Goal: Use online tool/utility: Utilize a website feature to perform a specific function

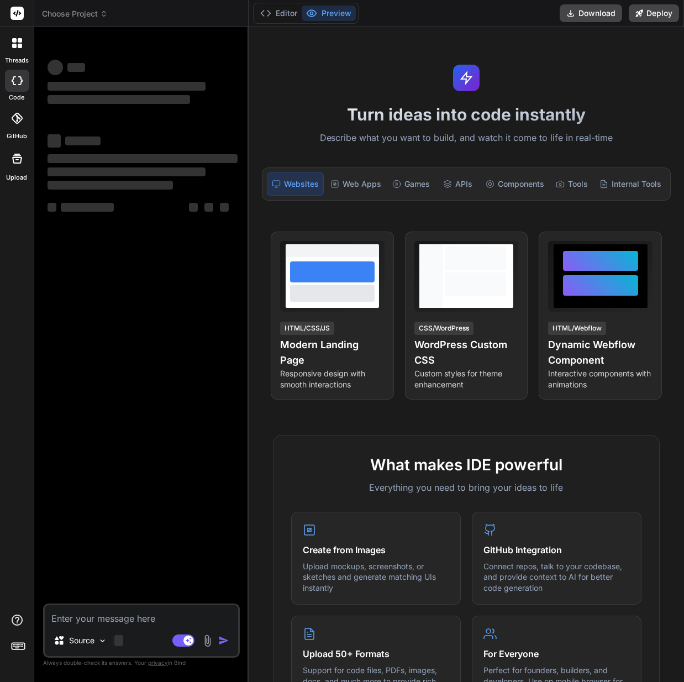
type textarea "x"
type textarea "Loremi d sitametconsec adipisc eli seddoeiusm temporinci utl etd magnaa eni adm…"
type textarea "x"
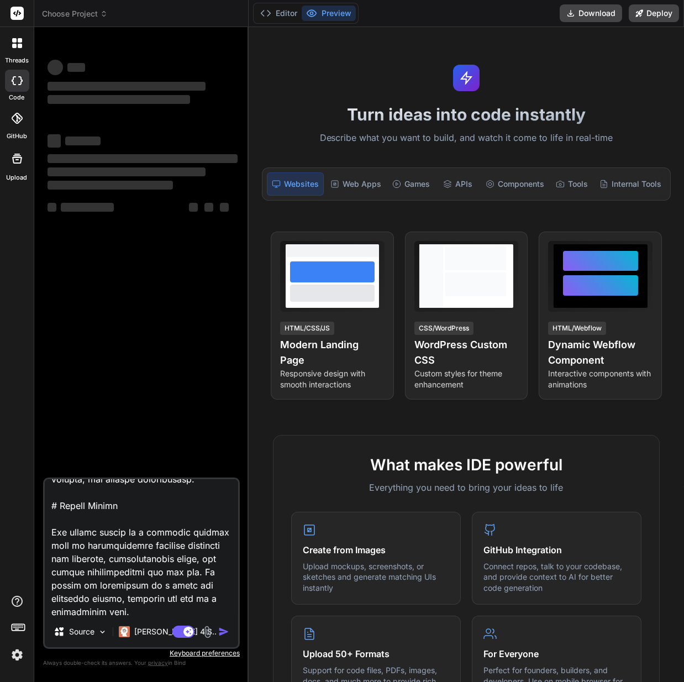
type textarea "Loremi d sitametconsec adipisc eli seddoeiusm temporinci utl etd magnaa eni adm…"
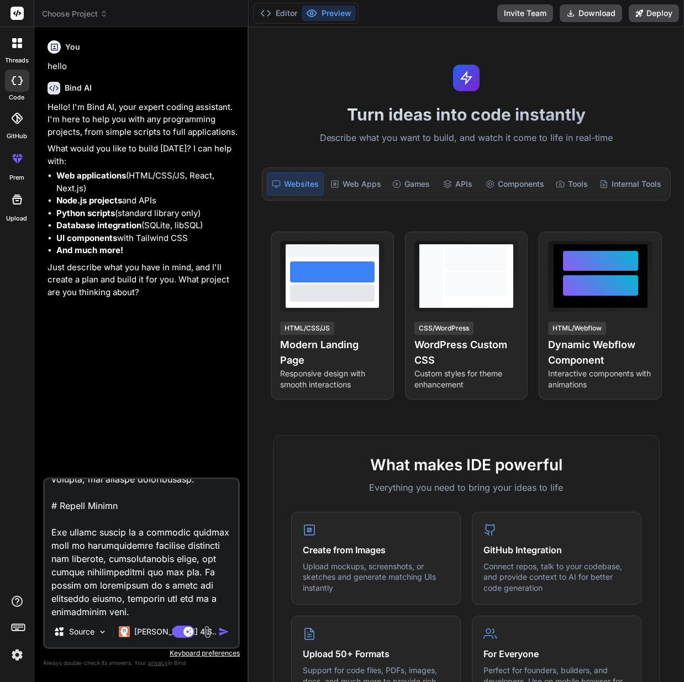
click at [223, 632] on img "button" at bounding box center [223, 631] width 11 height 11
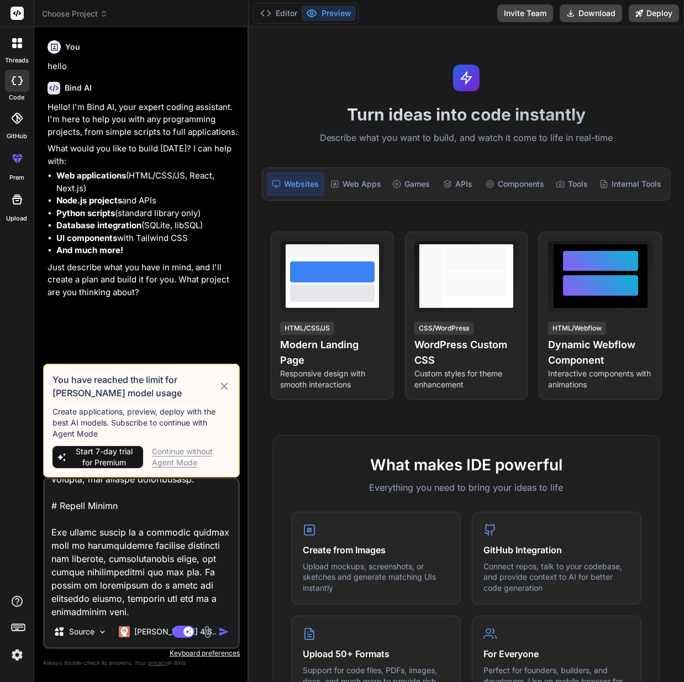
click at [166, 450] on div "Continue without Agent Mode" at bounding box center [191, 457] width 79 height 22
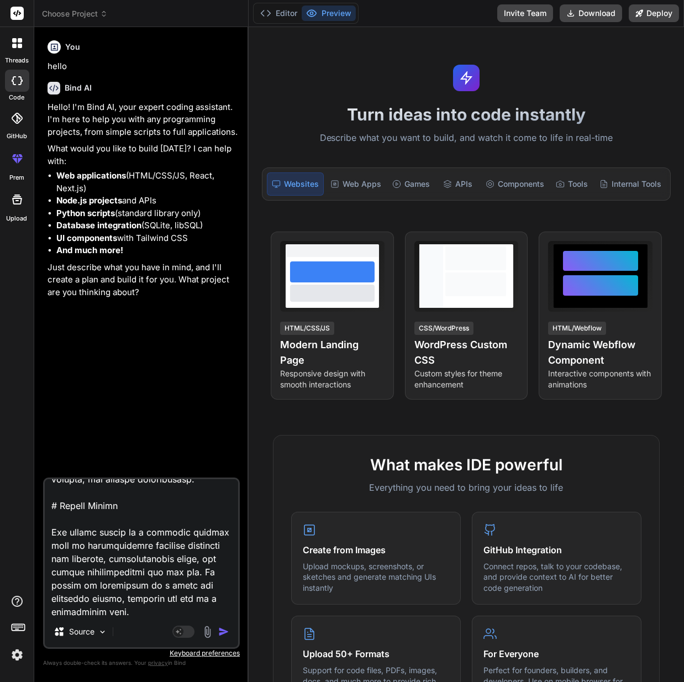
click at [224, 636] on img "button" at bounding box center [223, 631] width 11 height 11
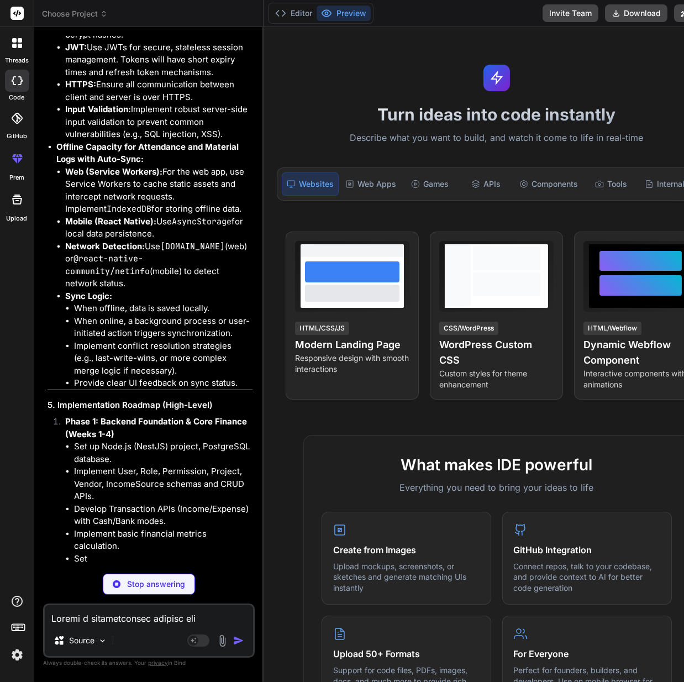
scroll to position [6860, 0]
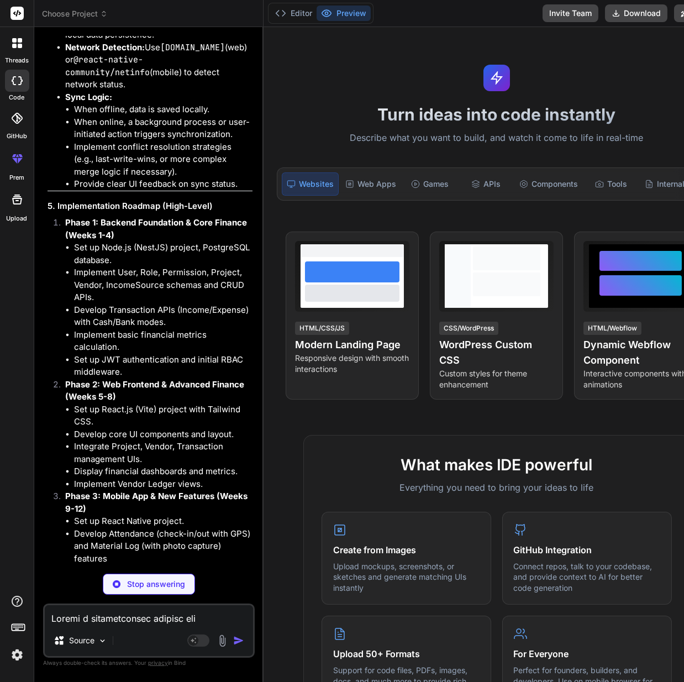
click at [141, 588] on p "Stop answering" at bounding box center [156, 583] width 58 height 11
type textarea "x"
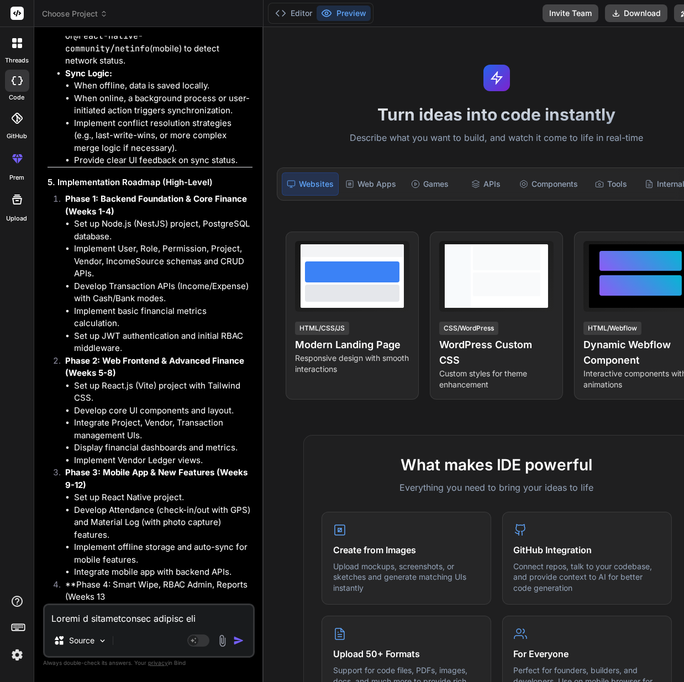
click at [126, 624] on textarea at bounding box center [149, 615] width 208 height 20
paste textarea "Loremi d sitametconsec adipisc eli seddoeiusm temporinci utl etd magnaa eni adm…"
type textarea "Loremi d sitametconsec adipisc eli seddoeiusm temporinci utl etd magnaa eni adm…"
type textarea "x"
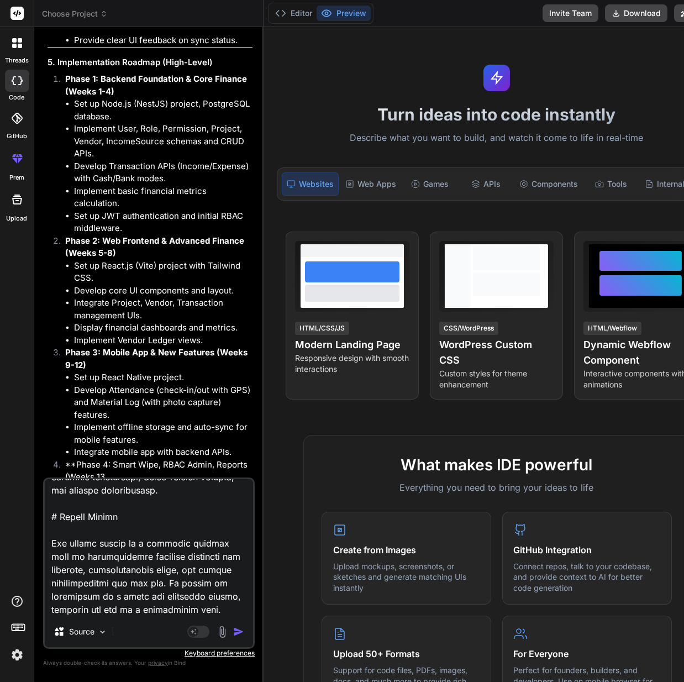
drag, startPoint x: 133, startPoint y: 604, endPoint x: 43, endPoint y: 500, distance: 137.0
click at [43, 500] on div "Source Agent Mode. When this toggle is activated, AI automatically makes decisi…" at bounding box center [149, 562] width 212 height 171
type textarea "Loremi d sitametconsec adipisc eli seddoeiusm temporinci utl etd magnaa eni adm…"
type textarea "x"
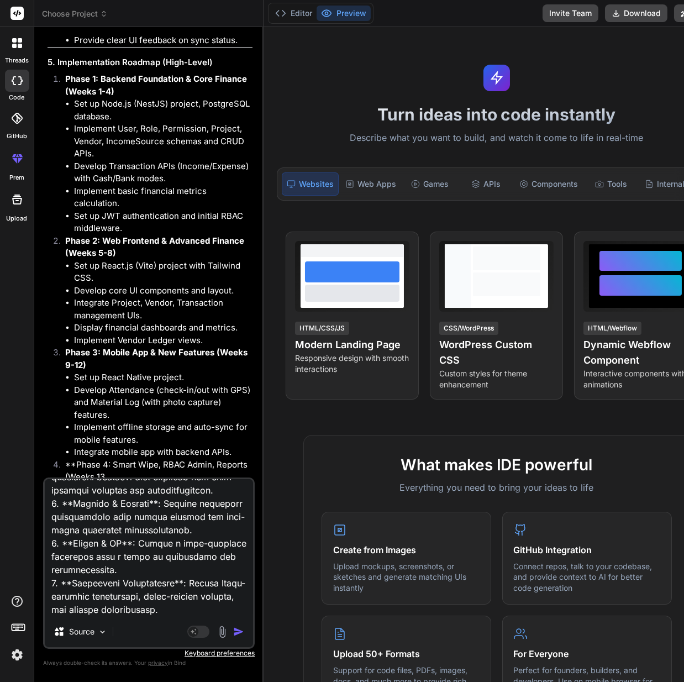
scroll to position [1526, 0]
type textarea "Loremi d sitametconsec adipisc eli seddoeiusm temporinci utl etd magnaa eni adm…"
click at [233, 632] on img "button" at bounding box center [238, 631] width 11 height 11
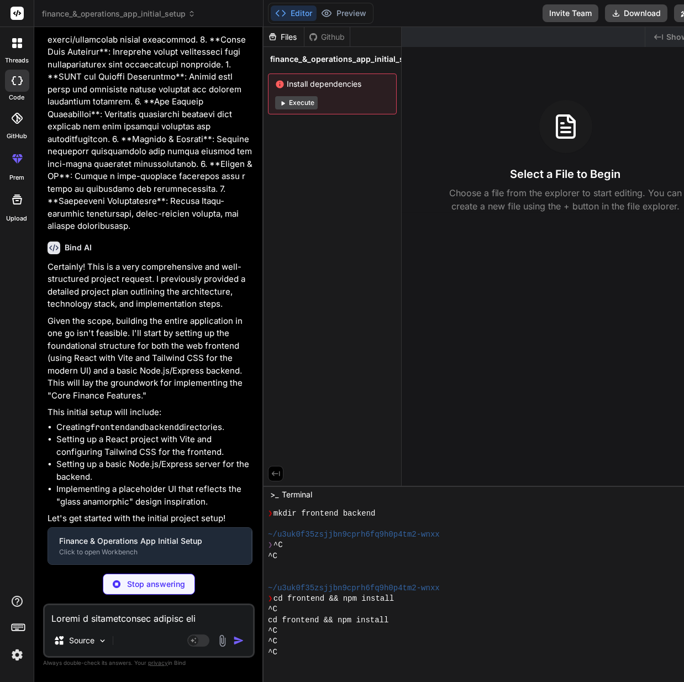
scroll to position [438, 0]
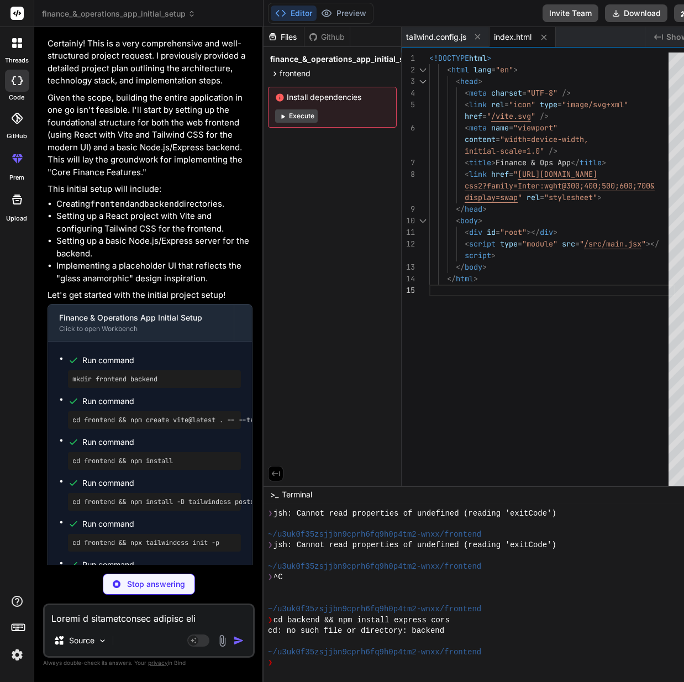
type textarea "x"
type textarea "} export default App;"
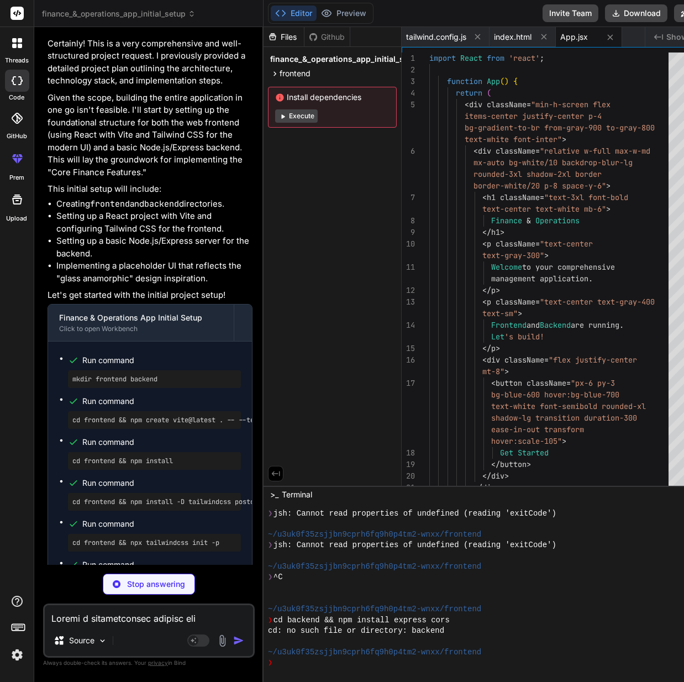
type textarea "x"
type textarea "}"
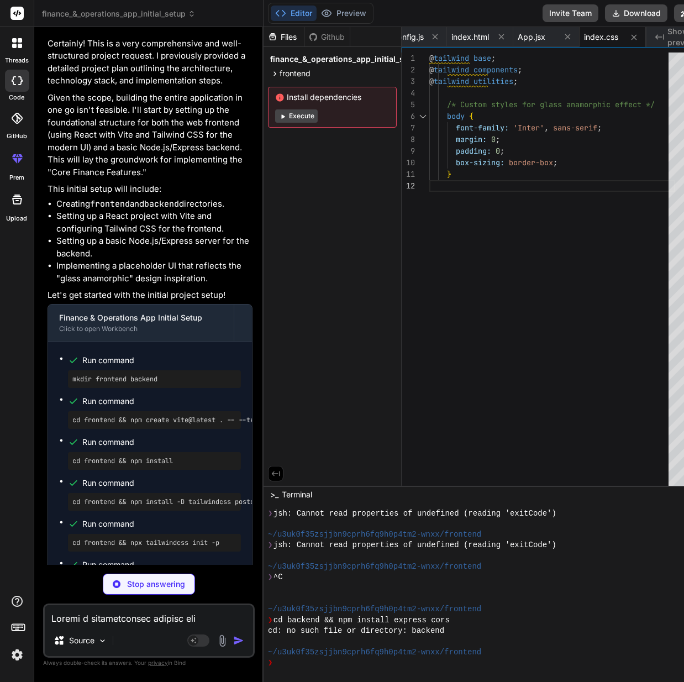
type textarea "x"
type textarea "localhost:${PORT}`); });"
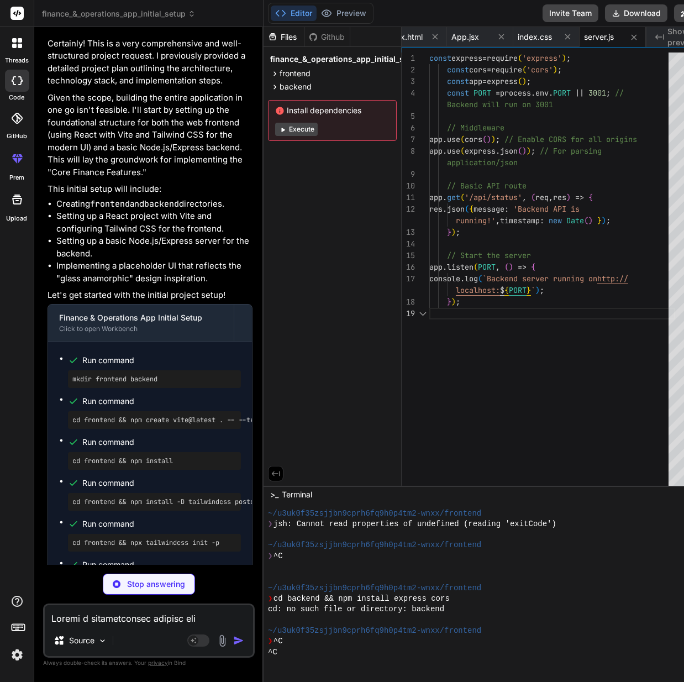
scroll to position [609, 0]
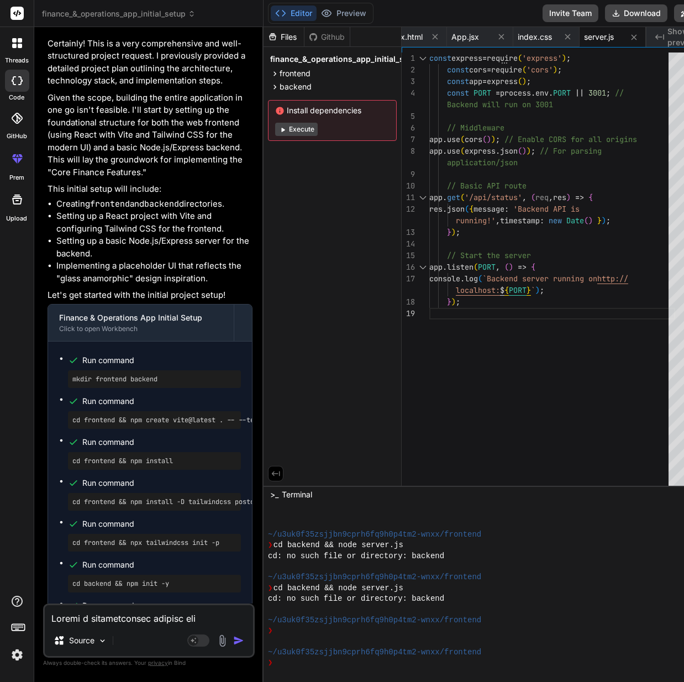
click at [278, 126] on button "Execute" at bounding box center [296, 129] width 43 height 13
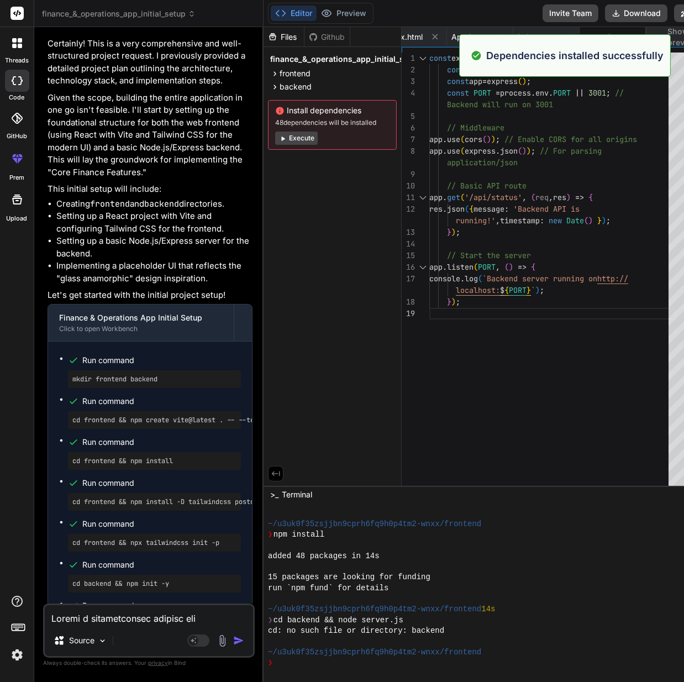
scroll to position [780, 0]
click at [276, 140] on button "Execute" at bounding box center [296, 137] width 43 height 13
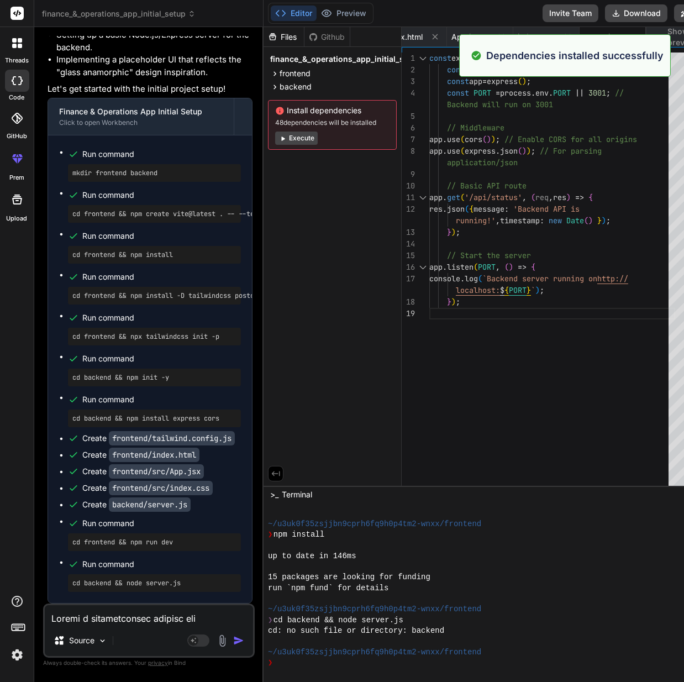
scroll to position [9097, 0]
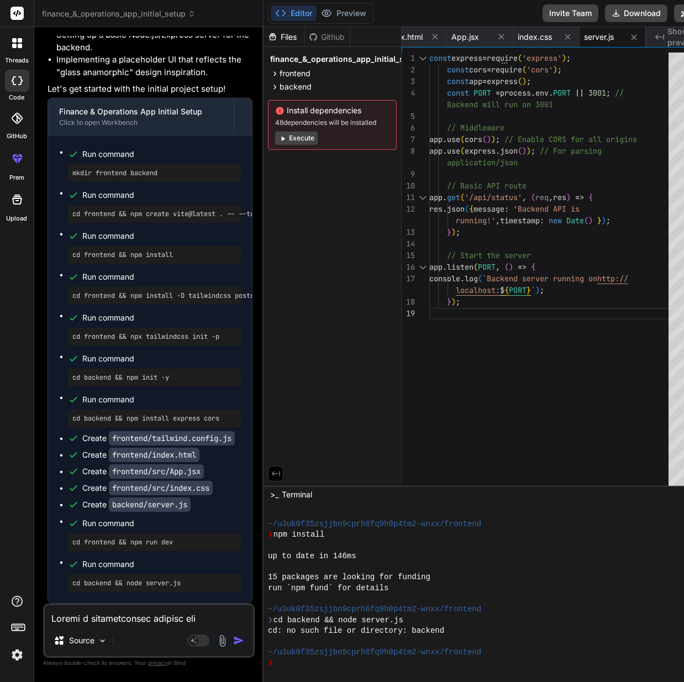
click at [295, 137] on button "Execute" at bounding box center [296, 137] width 43 height 13
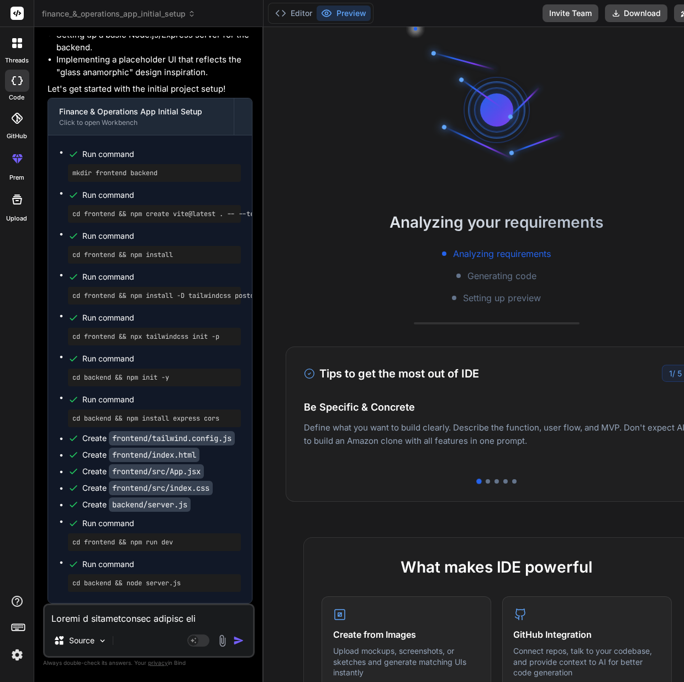
scroll to position [1122, 0]
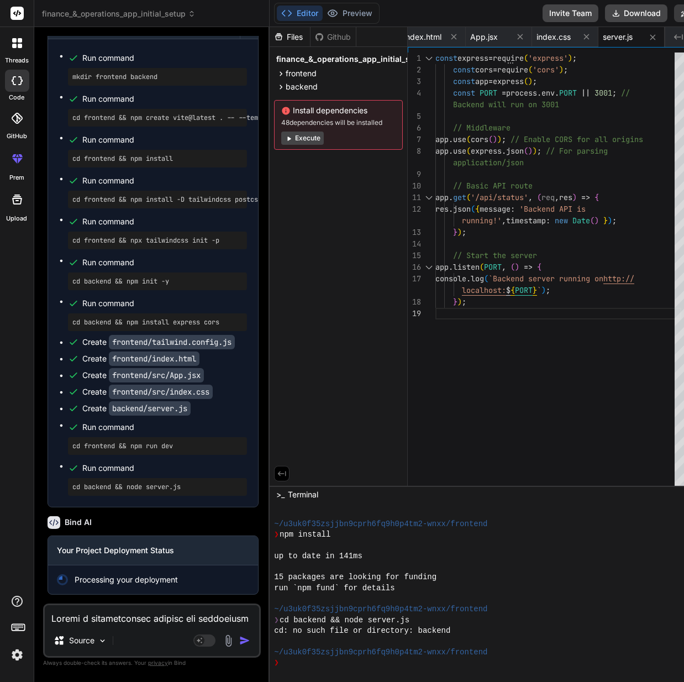
scroll to position [8843, 0]
type textarea "x"
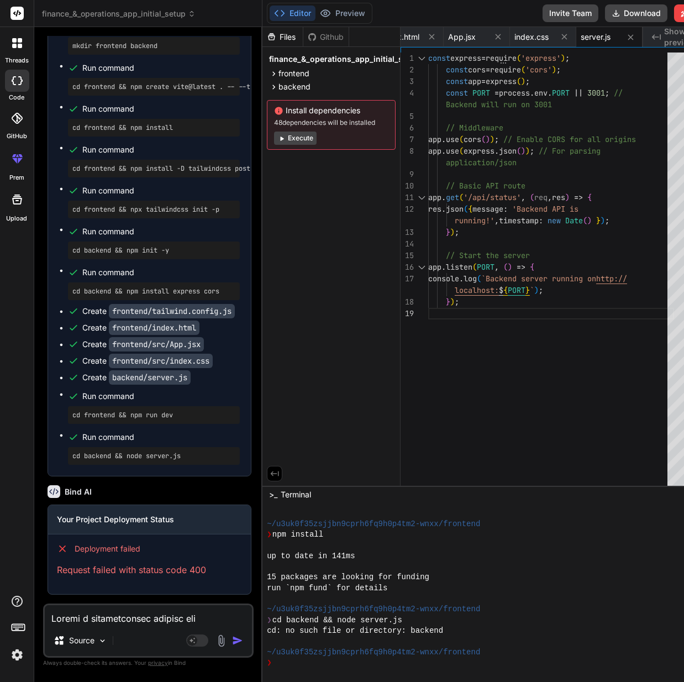
scroll to position [9224, 0]
click at [138, 623] on textarea at bounding box center [148, 615] width 207 height 20
type textarea "b"
type textarea "x"
type textarea "bu"
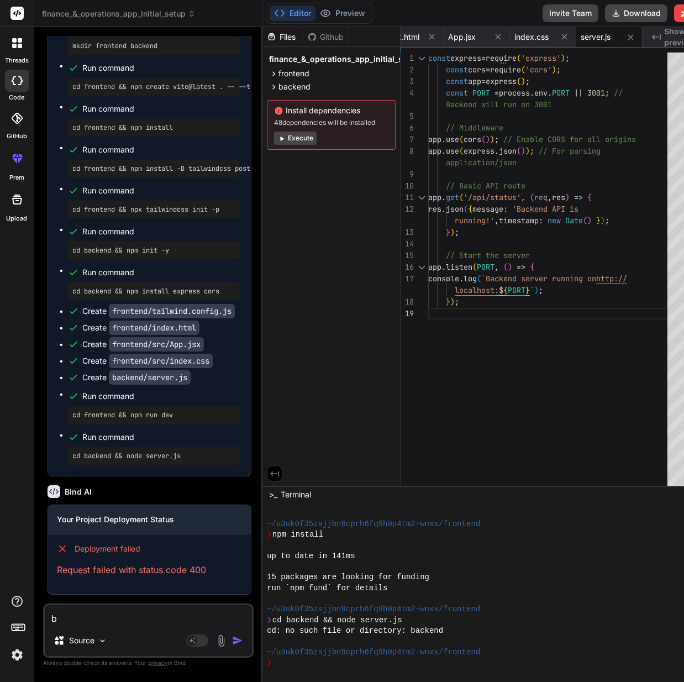
type textarea "x"
type textarea "[PERSON_NAME]"
type textarea "x"
type textarea "buil"
type textarea "x"
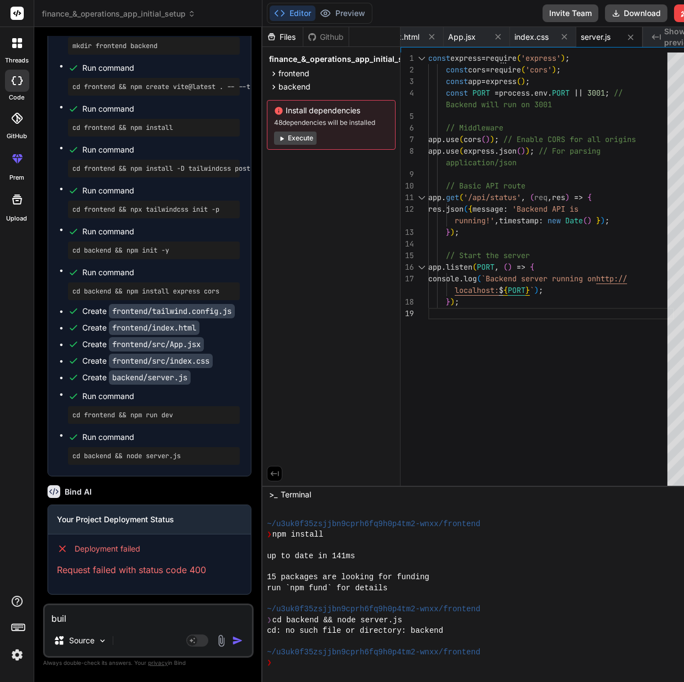
type textarea "build"
type textarea "x"
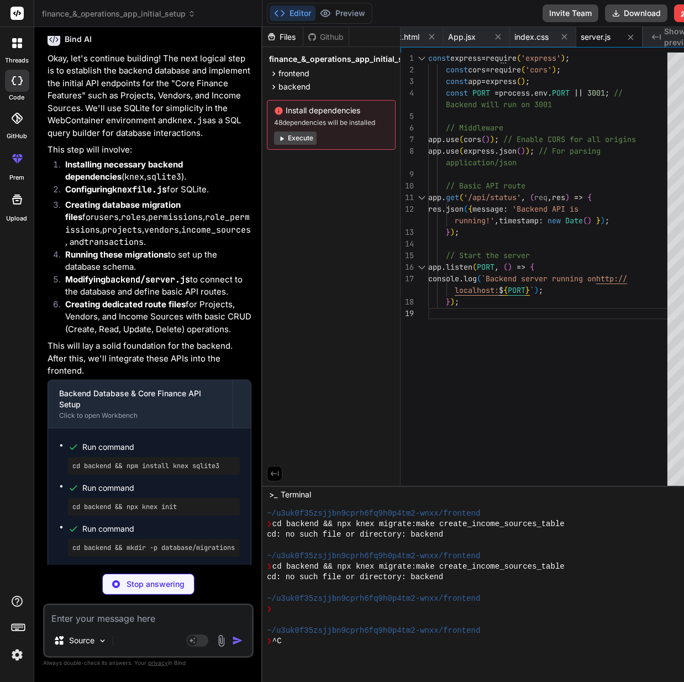
scroll to position [1892, 0]
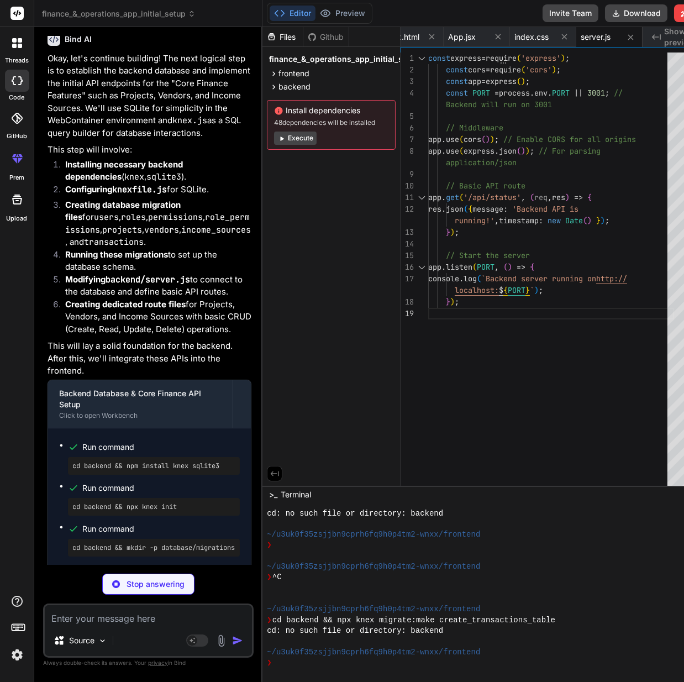
type textarea "x"
type textarea "}"
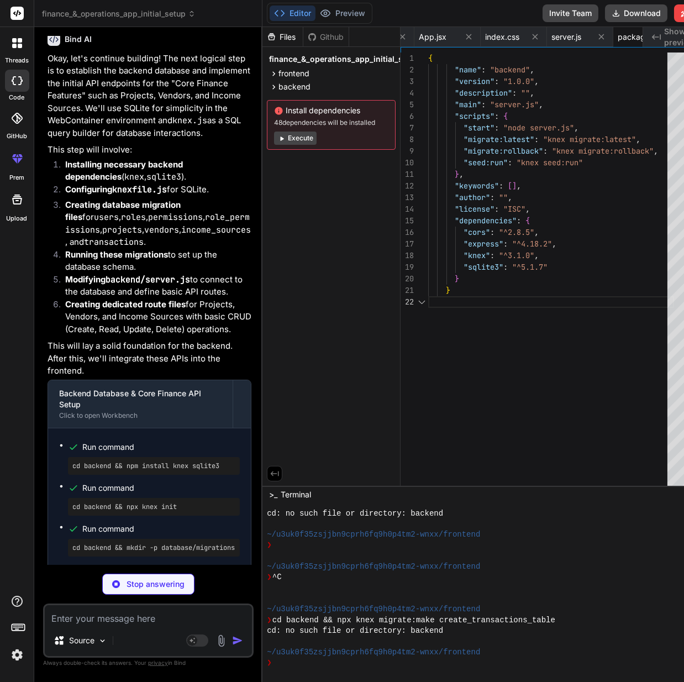
scroll to position [0, 216]
type textarea "x"
type textarea "};"
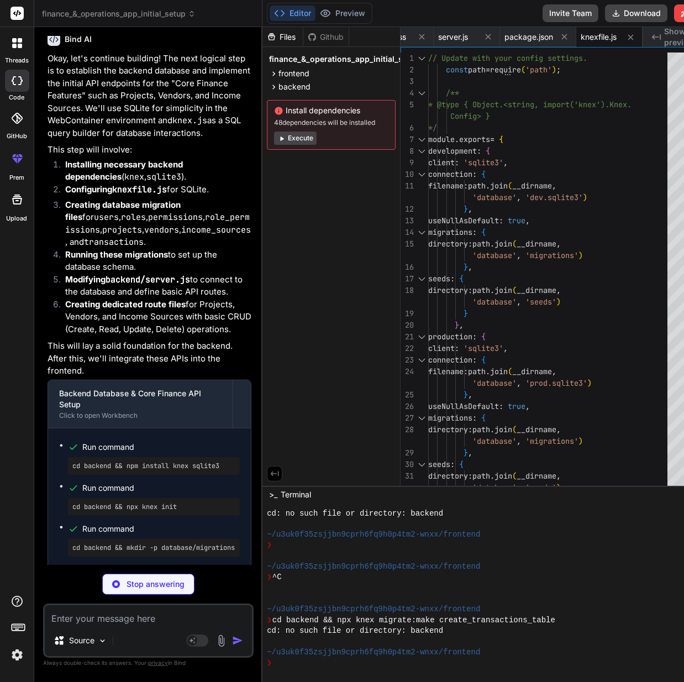
scroll to position [1893, 0]
type textarea "x"
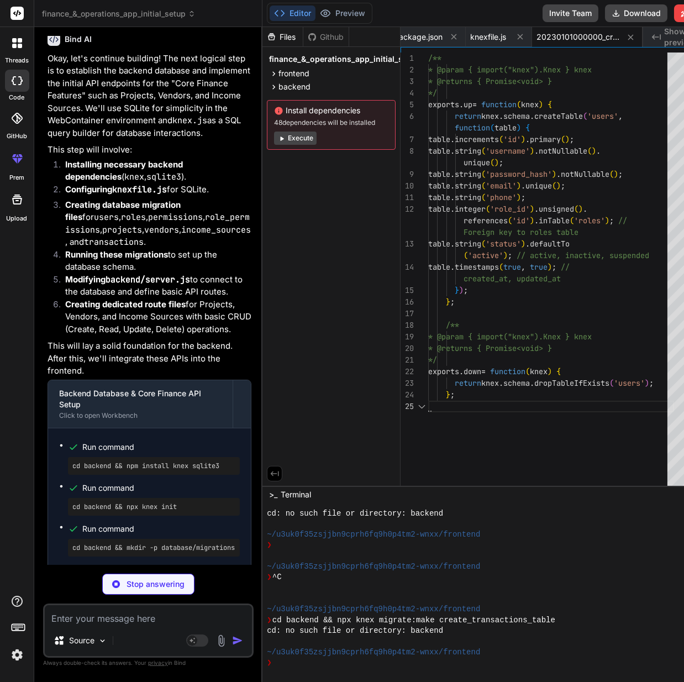
type textarea "x"
type textarea "}; /** * @param { import("knex").Knex } knex * @returns { Promise<void> } */ ex…"
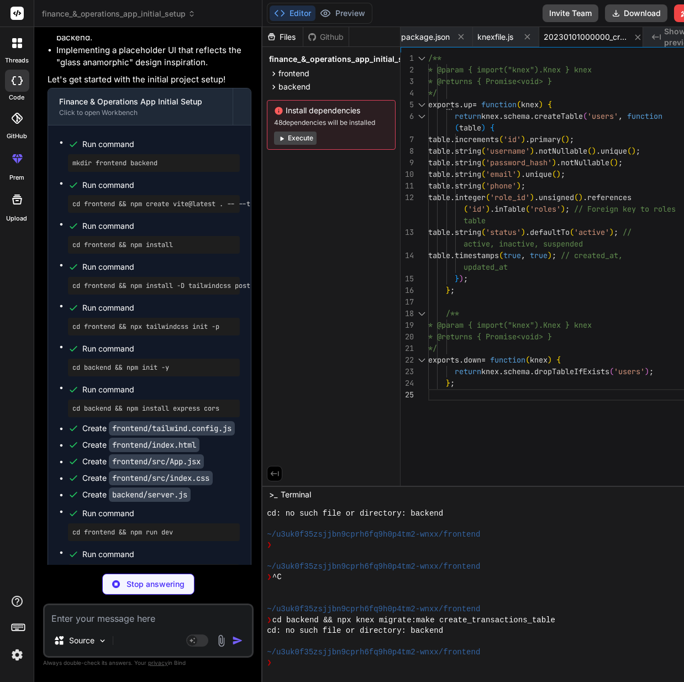
type textarea "x"
type textarea ".dropTableIfExists('permissions') .dropTableIfExists('roles'); };"
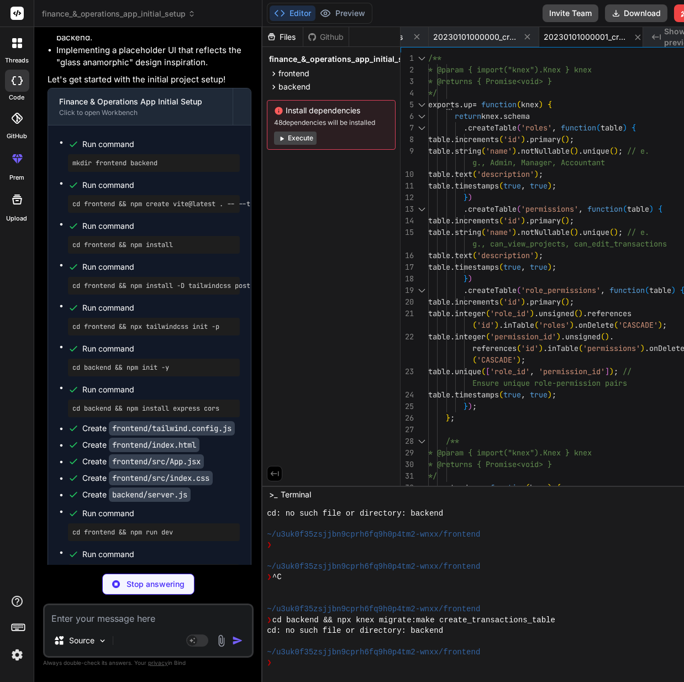
type textarea "x"
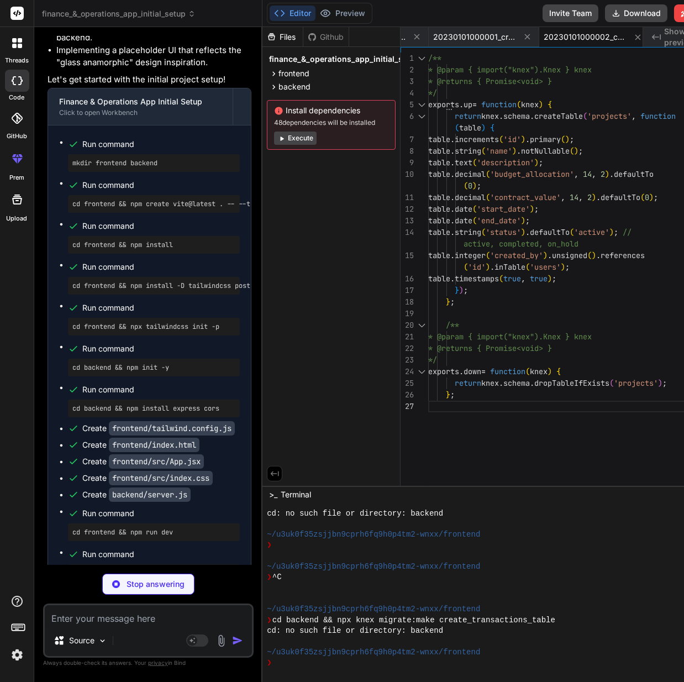
type textarea "x"
type textarea "* @param { import("knex").Knex } knex * @returns { Promise<void> } */ exports.d…"
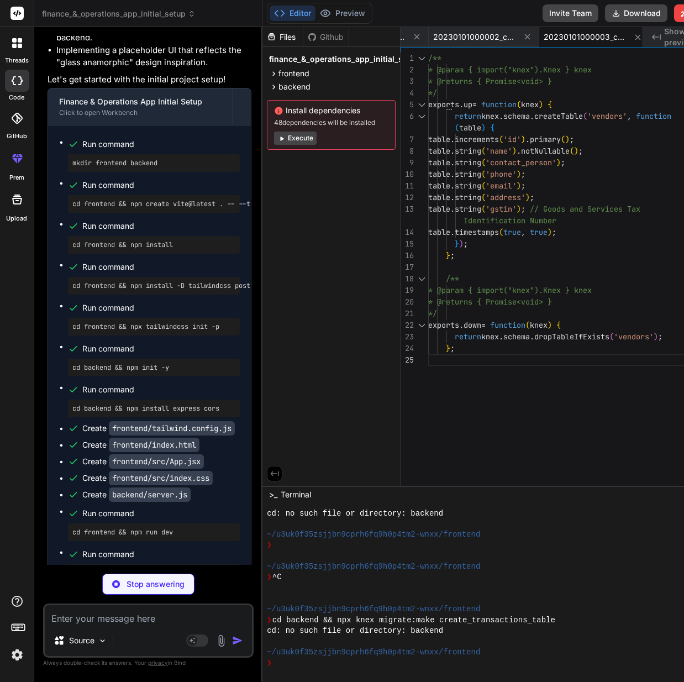
type textarea "x"
type textarea "*/ exports.down = function(knex) { return knex.schema.dropTableIfExists('income…"
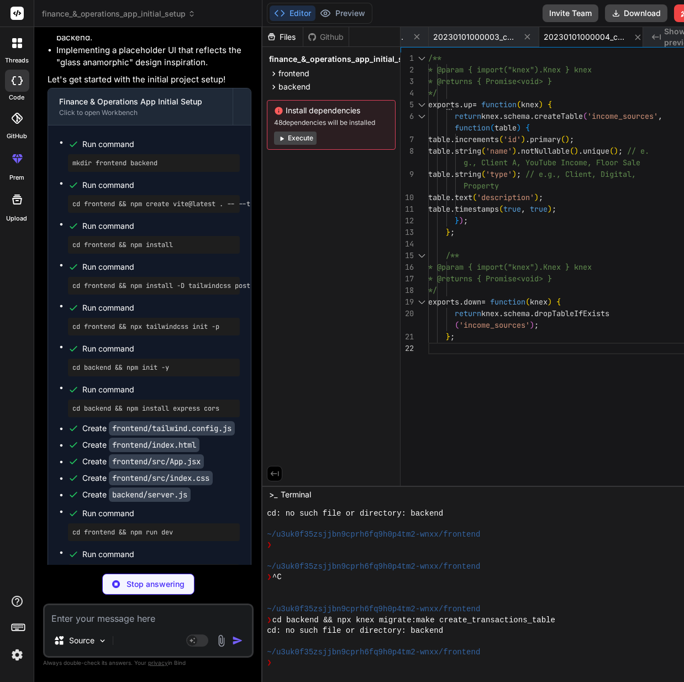
type textarea "x"
type textarea "* @param { import("knex").Knex } knex * @returns { Promise<void> } */ exports.d…"
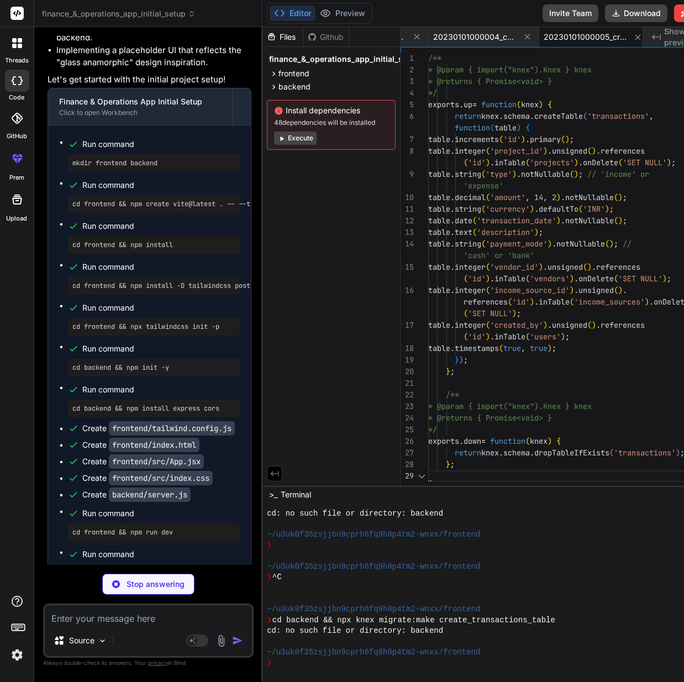
scroll to position [1978, 0]
type textarea "x"
type textarea "const knexfile = require('./knexfile'); const knex = require('knex'); const env…"
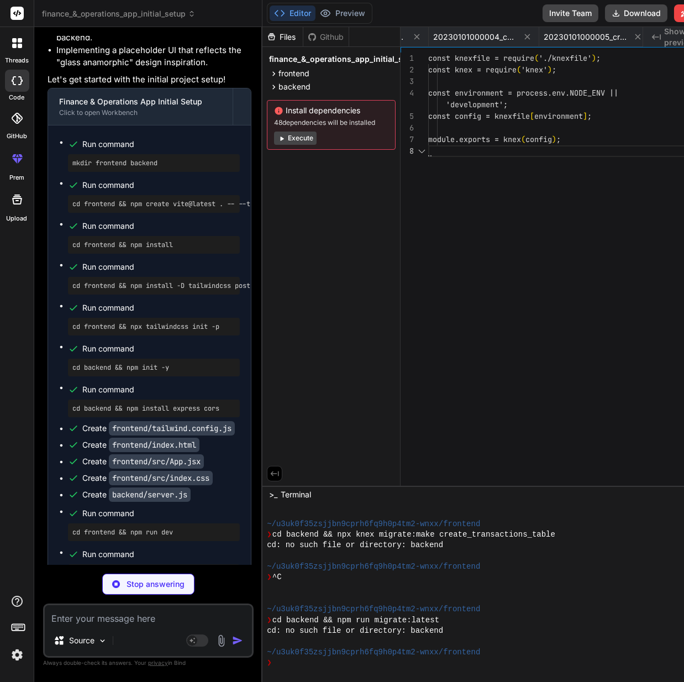
scroll to position [0, 976]
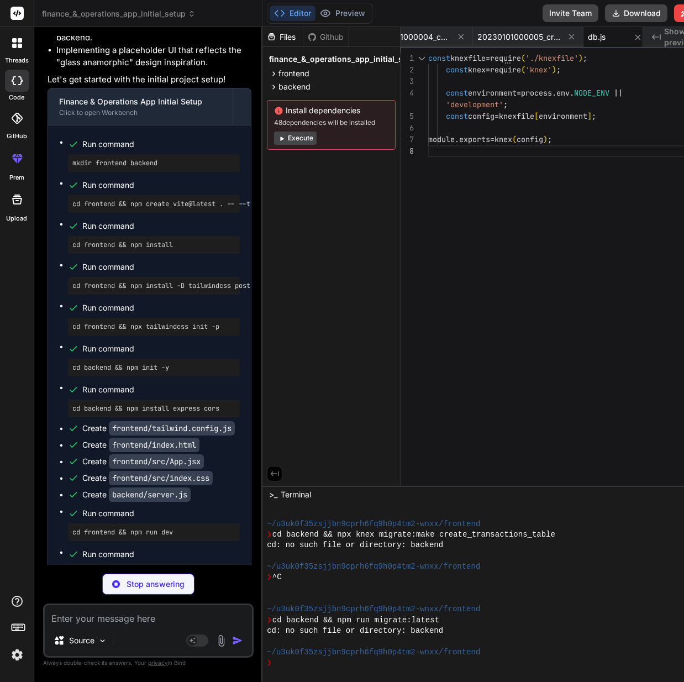
type textarea "x"
type textarea "module.exports = router;"
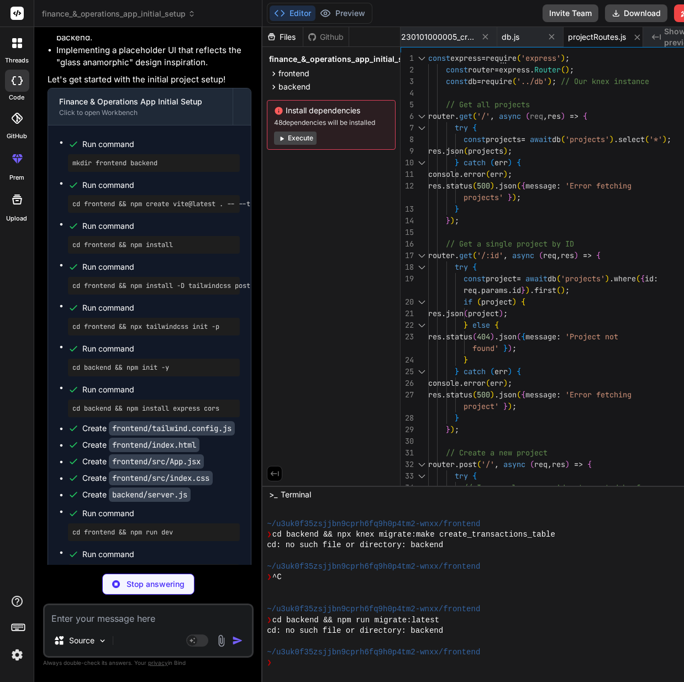
type textarea "x"
type textarea "console.error(err); res.status(500).json({ message: 'Error deleting vendor' });…"
type textarea "x"
type textarea "} } catch (err) { console.error(err); res.status(500).json({ message: 'Error de…"
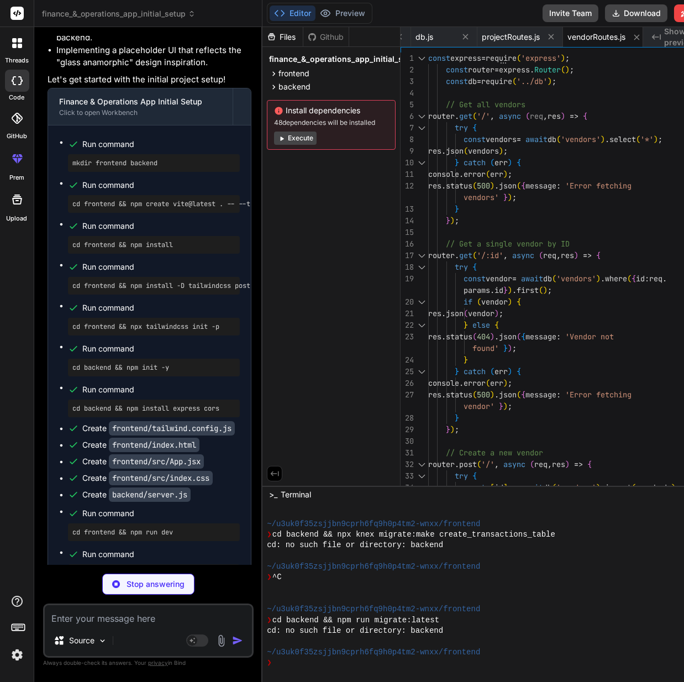
scroll to position [0, 1258]
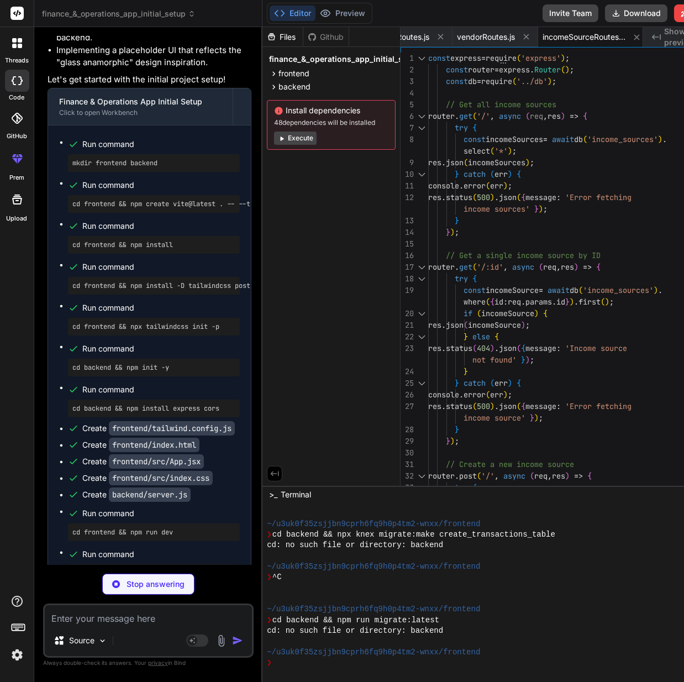
type textarea "x"
type textarea "});"
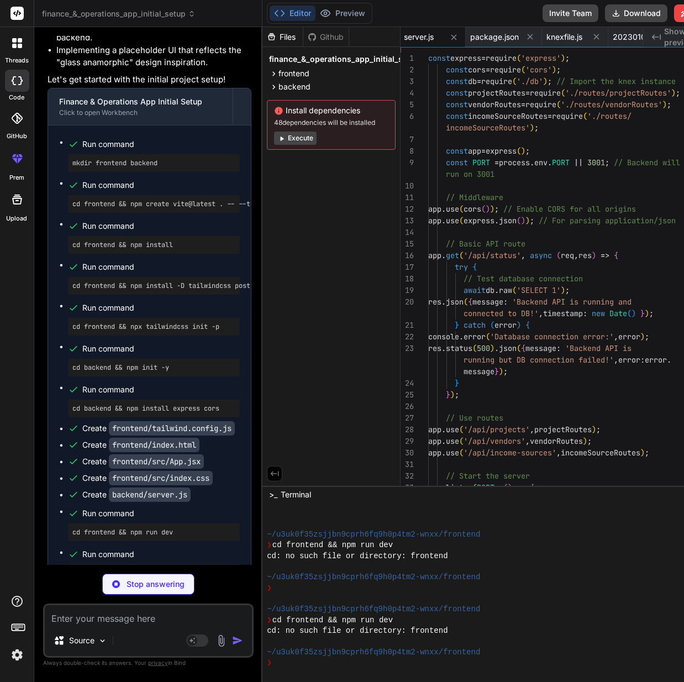
scroll to position [2149, 0]
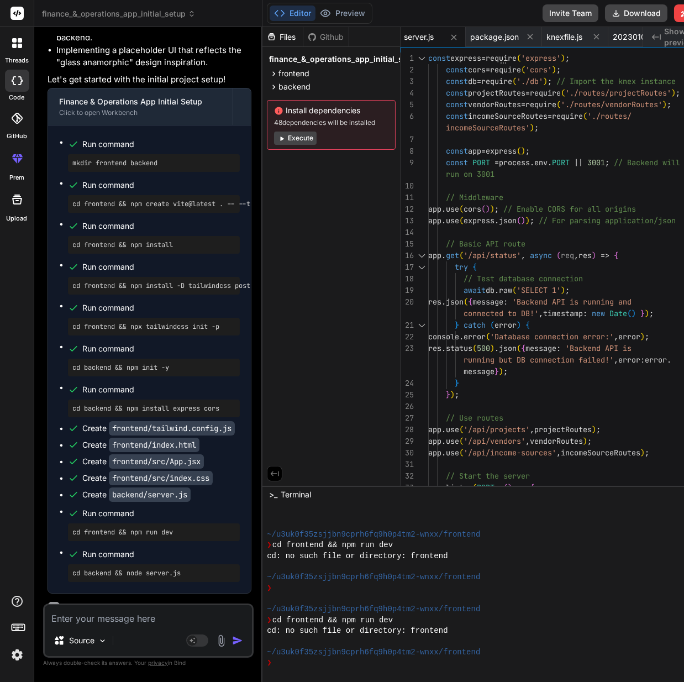
click at [299, 135] on button "Execute" at bounding box center [295, 137] width 43 height 13
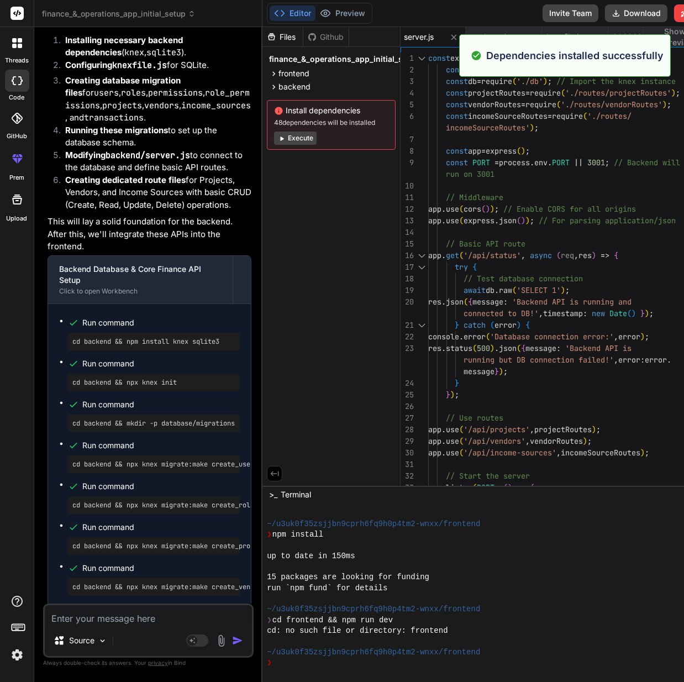
scroll to position [9718, 0]
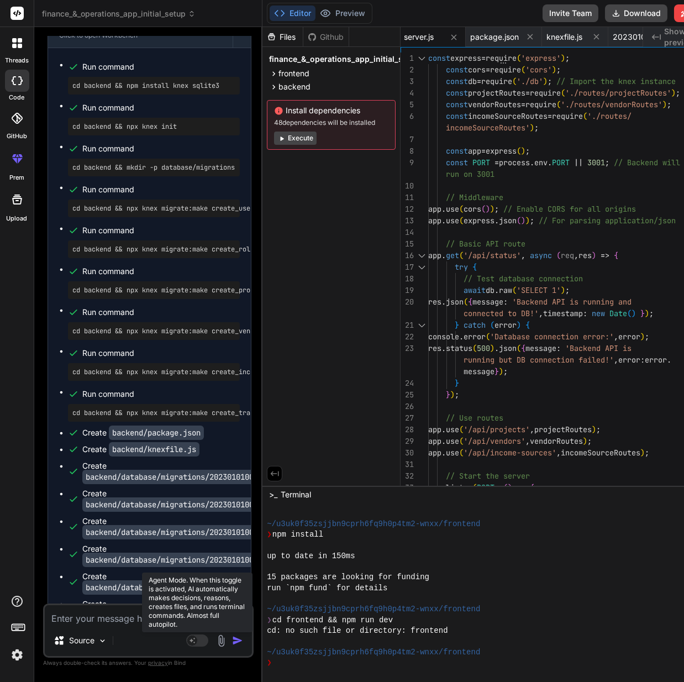
click at [208, 637] on rect at bounding box center [197, 640] width 22 height 12
type textarea "x"
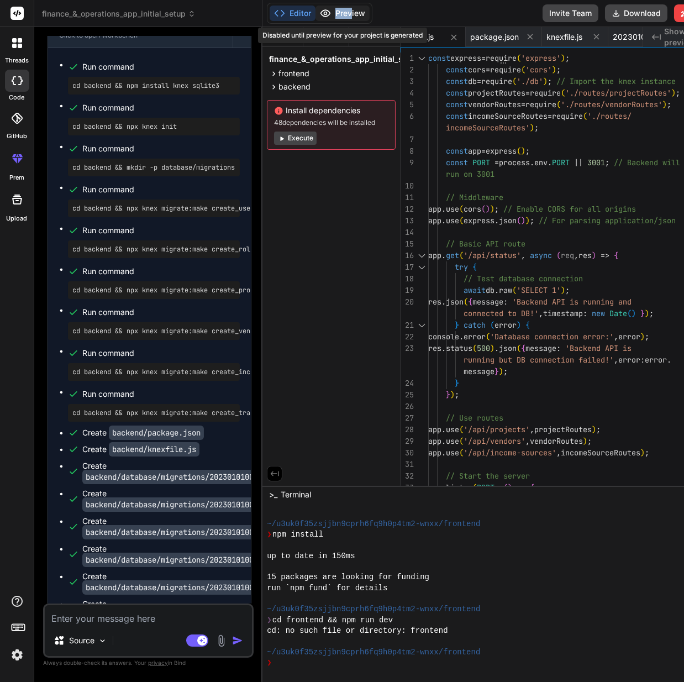
click at [356, 9] on div "Editor Preview Disabled until preview for your project is generated" at bounding box center [320, 13] width 106 height 21
click at [347, 202] on div "Files Github finance_&_operations_app_initial_setup frontend tailwind.config.js…" at bounding box center [331, 256] width 138 height 458
click at [632, 39] on span "20230101000000_create_users_table.js" at bounding box center [654, 36] width 83 height 11
type textarea "}; /** * @param { import("knex").Knex } knex * @returns { Promise<void> } */ ex…"
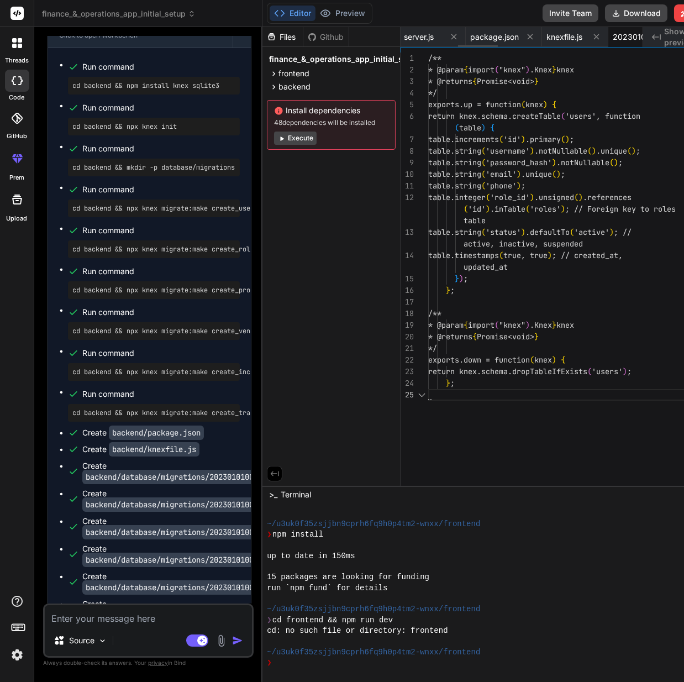
scroll to position [0, 357]
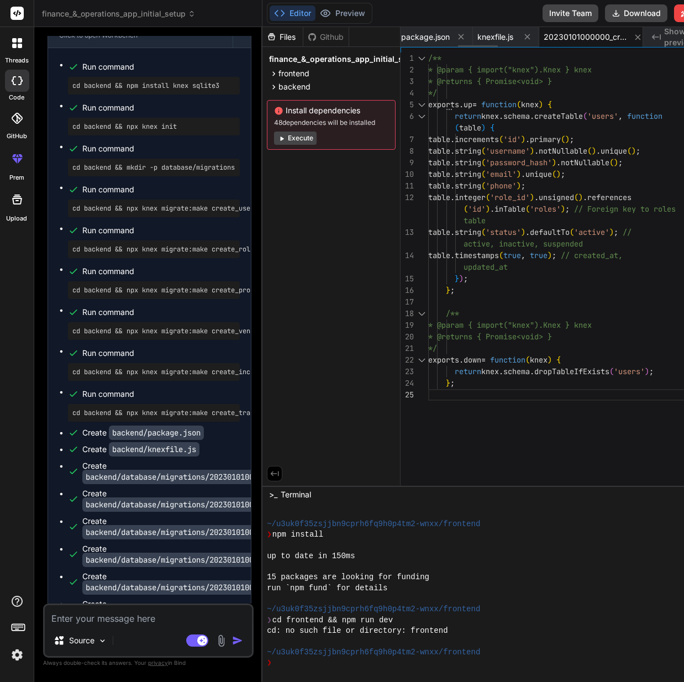
click at [590, 35] on span "20230101000000_create_users_table.js" at bounding box center [585, 36] width 83 height 11
